Goal: Task Accomplishment & Management: Use online tool/utility

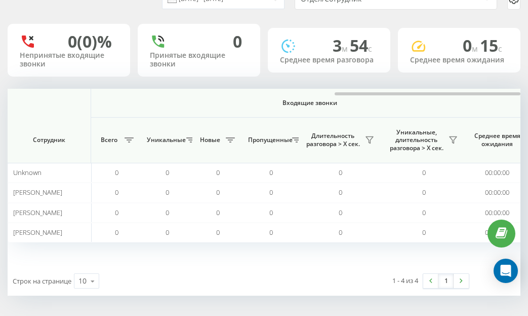
scroll to position [0, 900]
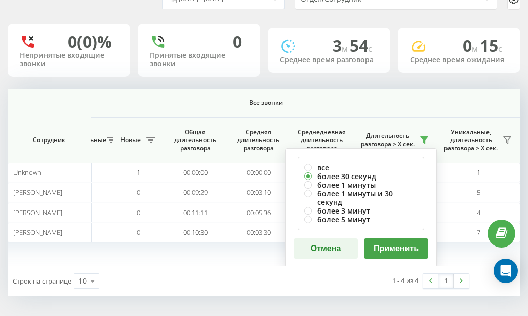
click at [392, 238] on button "Применить" at bounding box center [396, 248] width 64 height 20
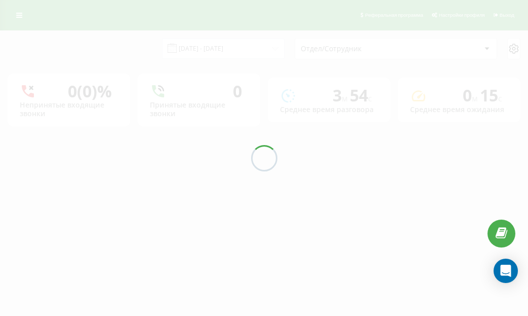
scroll to position [0, 0]
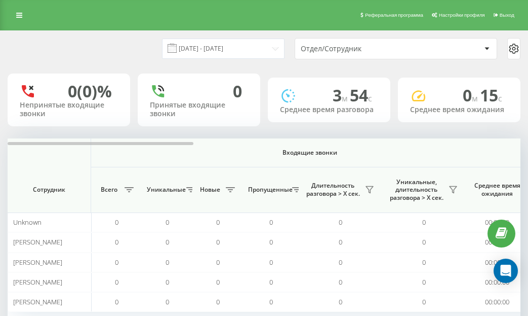
click at [504, 147] on th "Входящие звонки" at bounding box center [310, 152] width 438 height 29
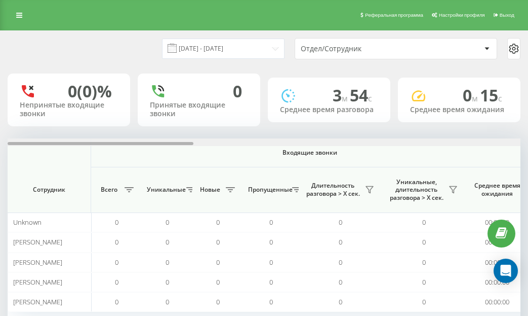
click at [506, 145] on div at bounding box center [264, 142] width 513 height 8
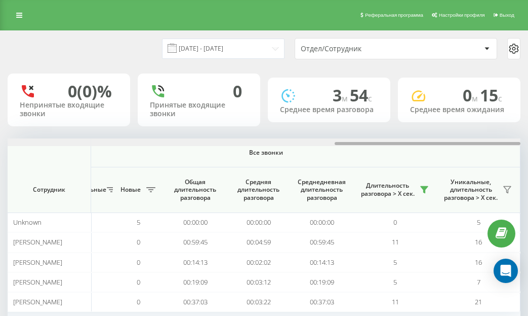
click at [506, 145] on div at bounding box center [264, 142] width 513 height 8
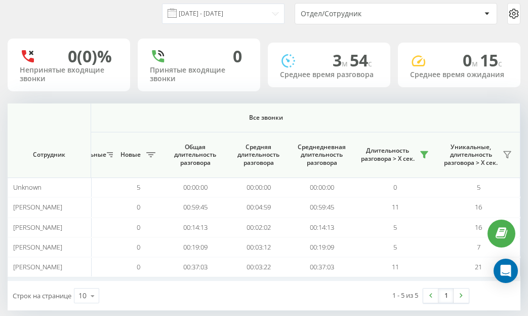
scroll to position [50, 0]
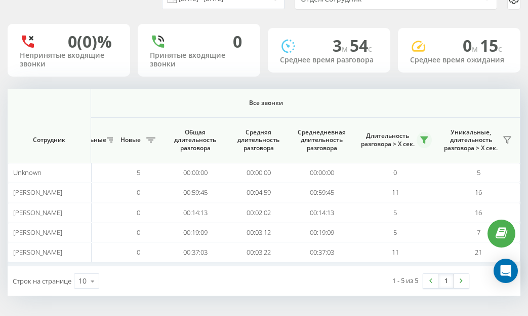
click at [428, 141] on icon at bounding box center [424, 140] width 8 height 8
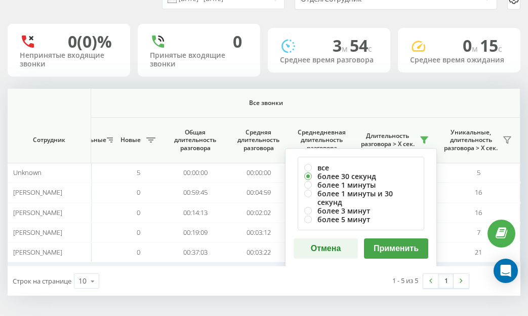
click at [400, 238] on button "Применить" at bounding box center [396, 248] width 64 height 20
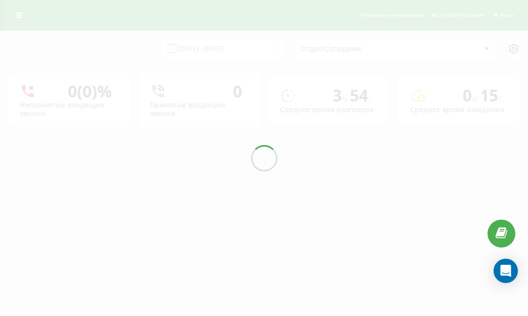
scroll to position [0, 0]
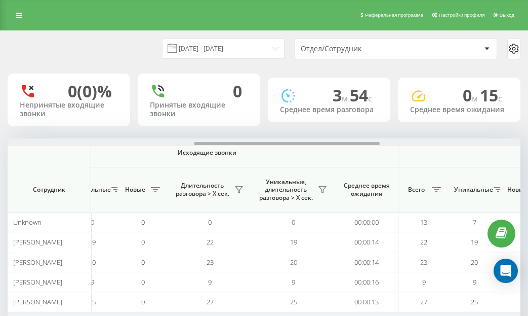
click at [508, 145] on div at bounding box center [264, 142] width 513 height 8
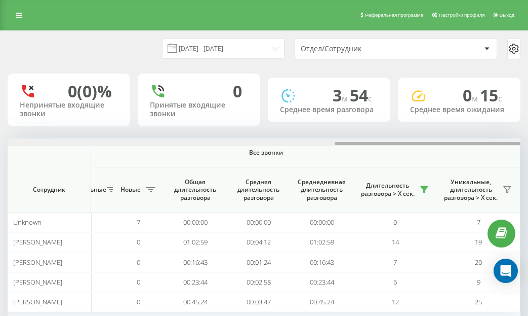
click at [508, 145] on div at bounding box center [264, 142] width 513 height 8
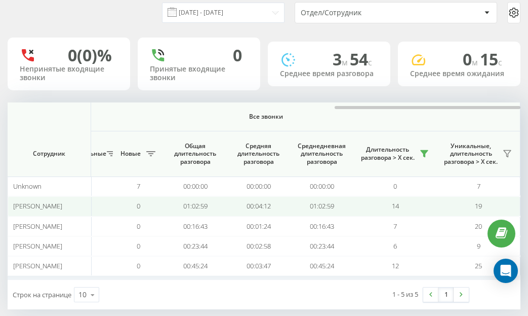
scroll to position [50, 0]
